Goal: Task Accomplishment & Management: Manage account settings

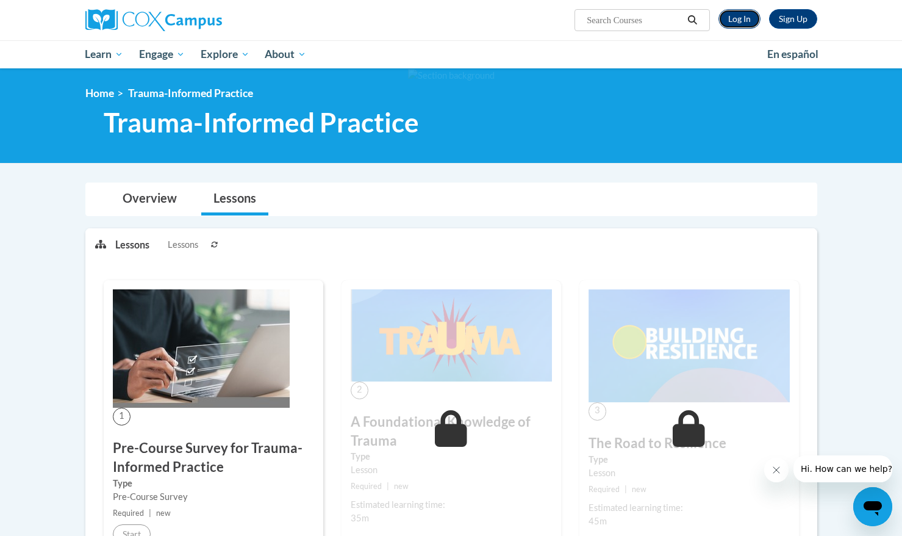
click at [729, 16] on link "Log In" at bounding box center [740, 19] width 42 height 20
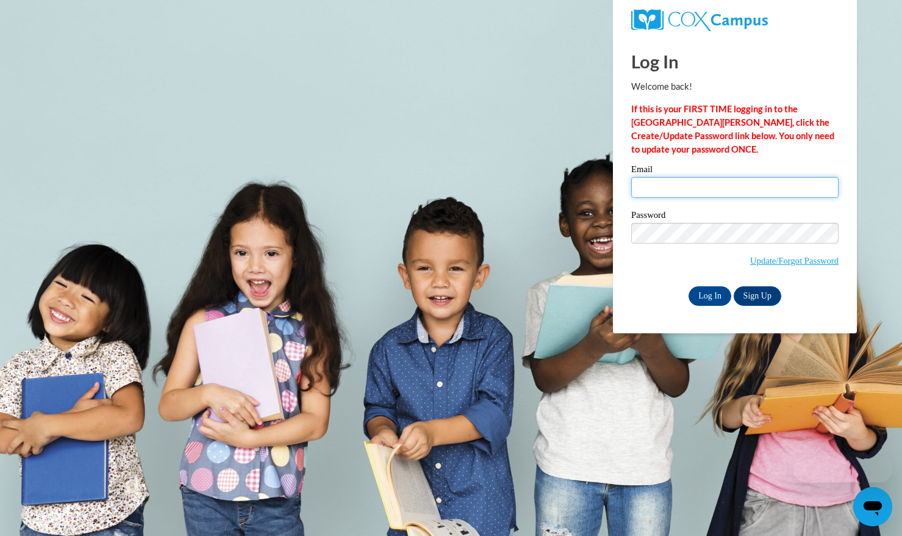
click at [703, 194] on input "Email" at bounding box center [734, 187] width 207 height 21
type input "tliu73@jhu.edu"
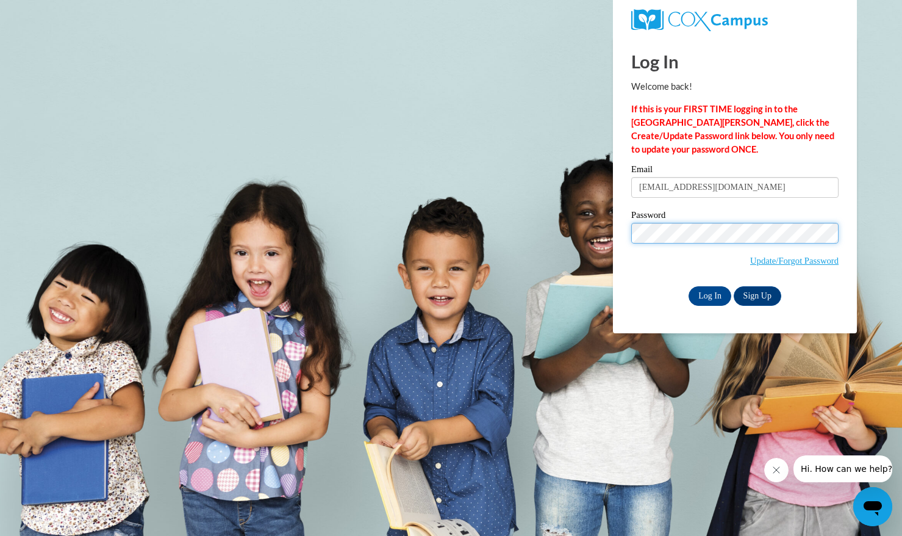
click at [689, 286] on input "Log In" at bounding box center [710, 296] width 43 height 20
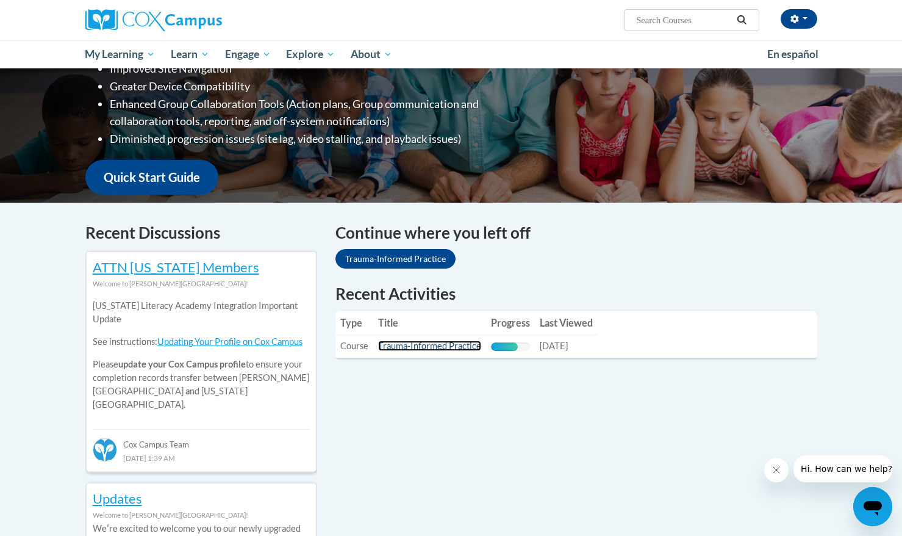
click at [419, 348] on link "Trauma-Informed Practice" at bounding box center [429, 345] width 103 height 10
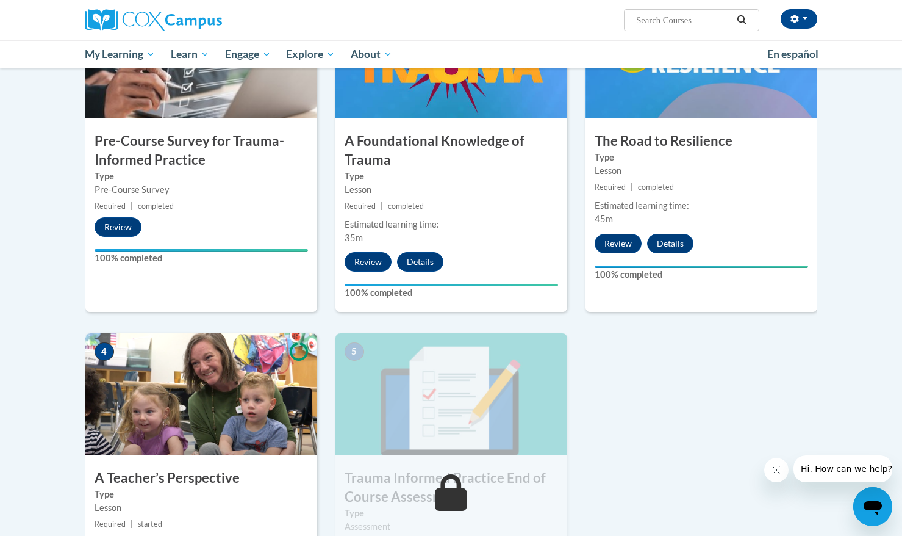
scroll to position [520, 0]
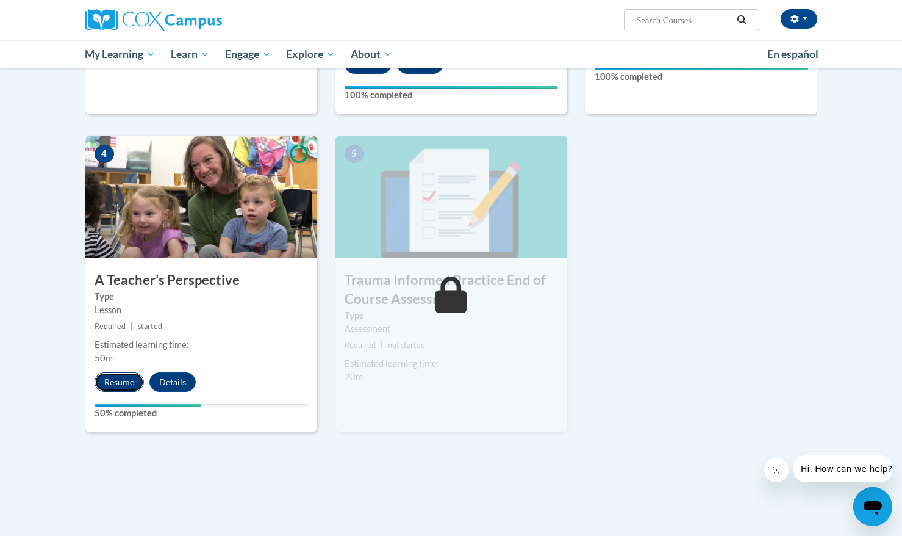
click at [128, 390] on button "Resume" at bounding box center [119, 382] width 49 height 20
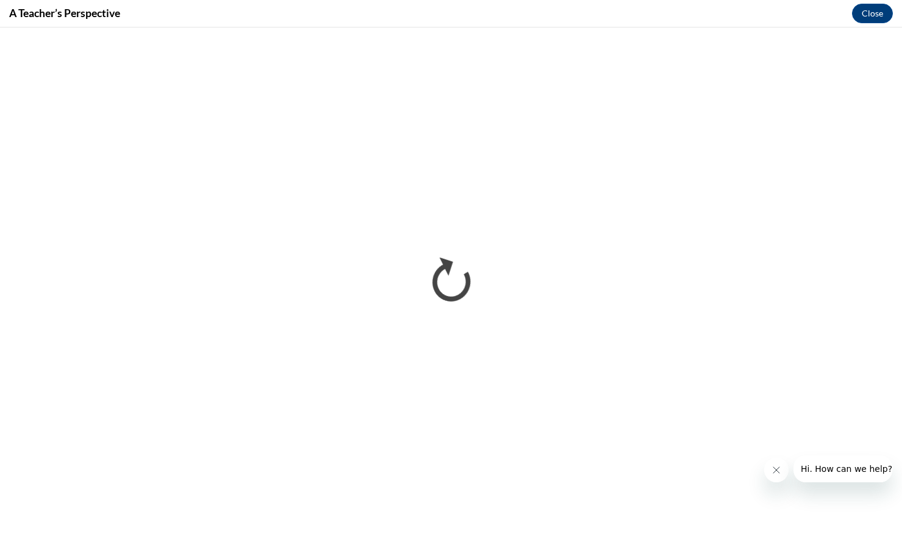
scroll to position [0, 0]
